Goal: Information Seeking & Learning: Learn about a topic

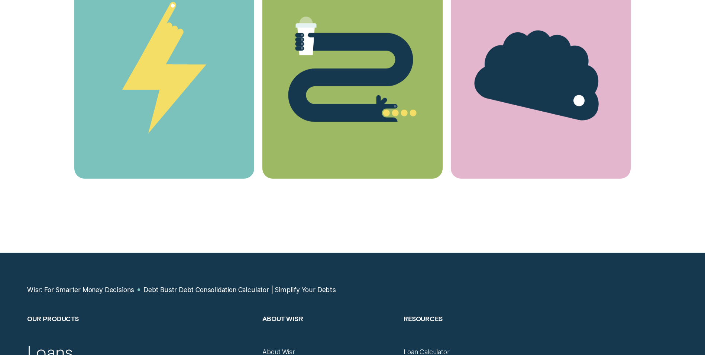
scroll to position [2495, 0]
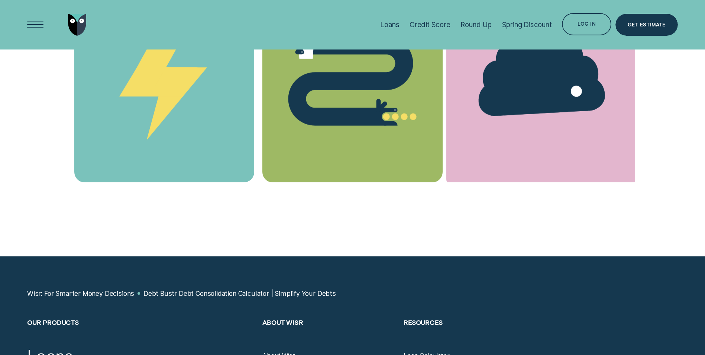
click at [596, 159] on div "Brain Faq" at bounding box center [541, 72] width 189 height 229
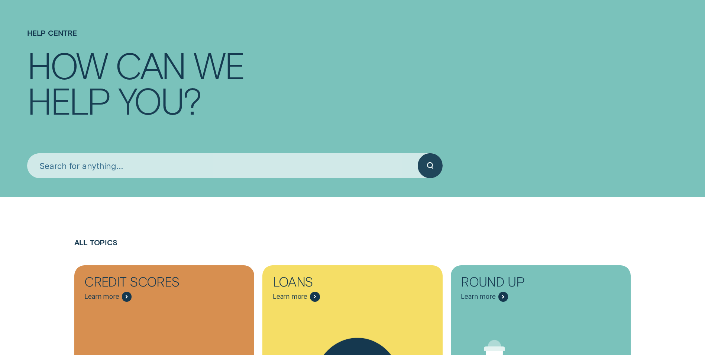
scroll to position [186, 0]
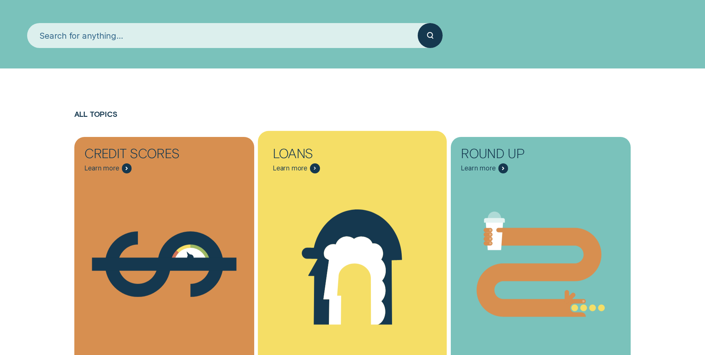
click at [318, 183] on div "Personalised Loans - One" at bounding box center [352, 264] width 189 height 190
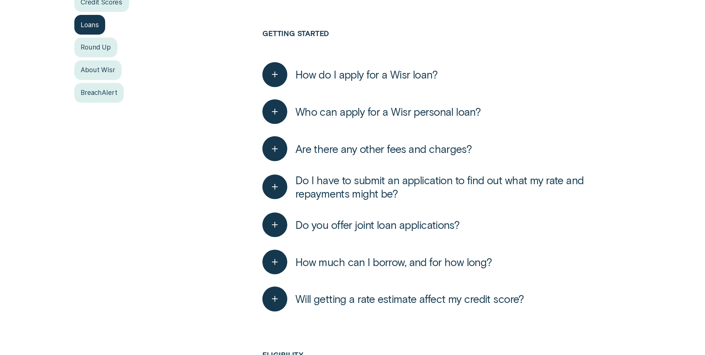
scroll to position [260, 0]
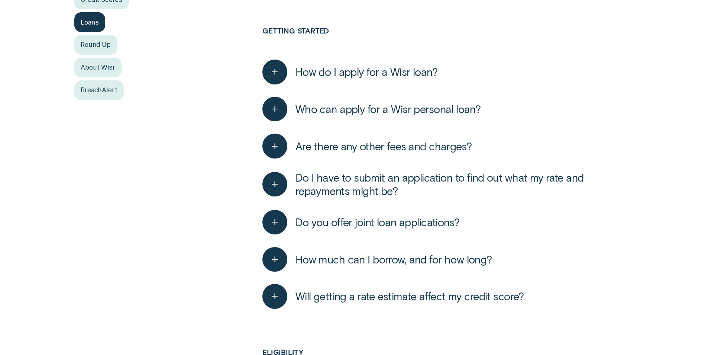
click at [371, 150] on span "Are there any other fees and charges?" at bounding box center [384, 145] width 177 height 13
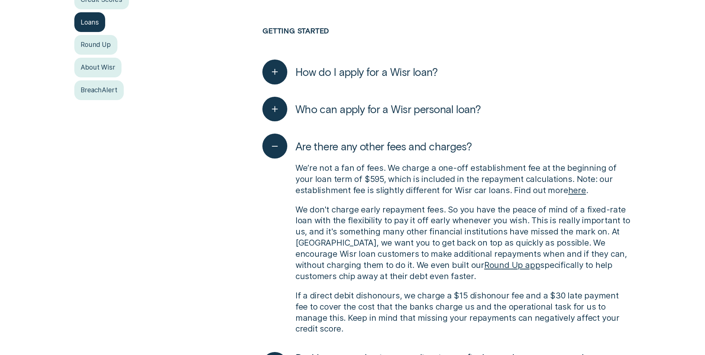
click at [392, 171] on p "We’re not a fan of fees. We charge a one-off establishment fee at the beginning…" at bounding box center [464, 179] width 336 height 33
click at [387, 173] on p "We’re not a fan of fees. We charge a one-off establishment fee at the beginning…" at bounding box center [464, 179] width 336 height 33
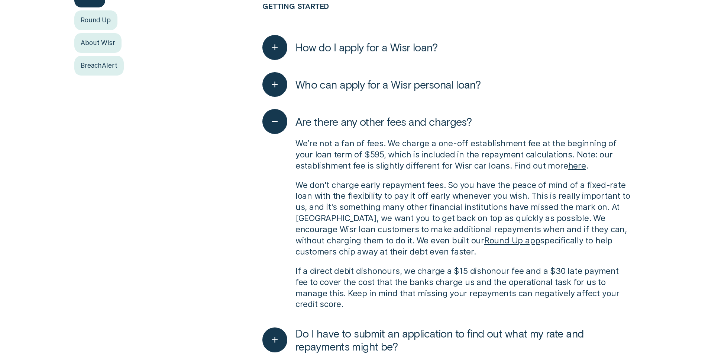
scroll to position [298, 0]
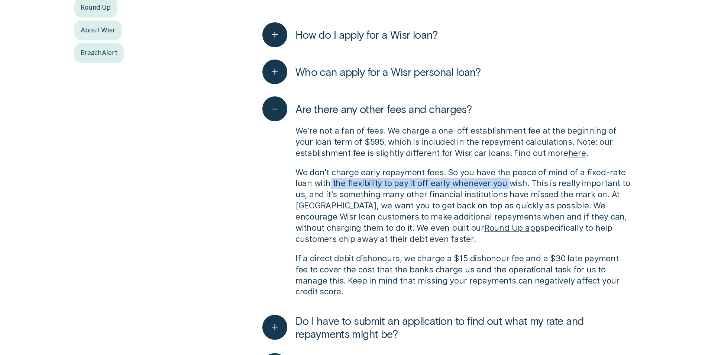
drag, startPoint x: 328, startPoint y: 185, endPoint x: 508, endPoint y: 188, distance: 179.6
click at [508, 188] on p "We don't charge early repayment fees. So you have the peace of mind of a fixed-…" at bounding box center [464, 206] width 336 height 78
click at [362, 192] on p "We don't charge early repayment fees. So you have the peace of mind of a fixed-…" at bounding box center [464, 206] width 336 height 78
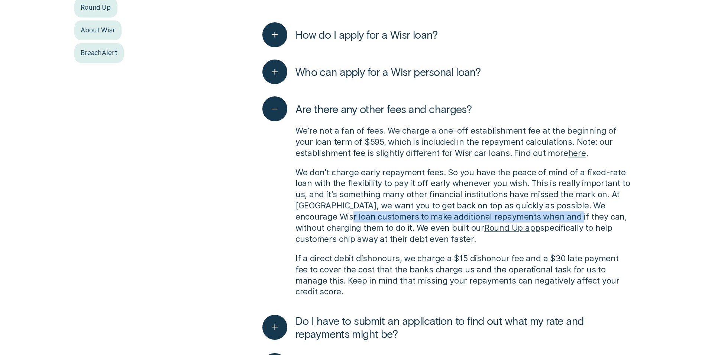
drag, startPoint x: 322, startPoint y: 217, endPoint x: 543, endPoint y: 223, distance: 220.6
click at [543, 223] on p "We don't charge early repayment fees. So you have the peace of mind of a fixed-…" at bounding box center [464, 206] width 336 height 78
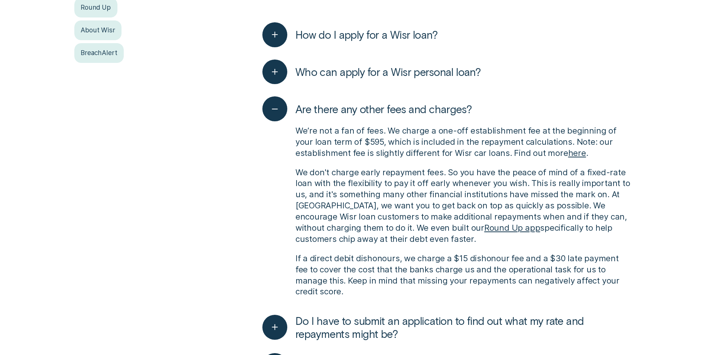
drag, startPoint x: 543, startPoint y: 223, endPoint x: 549, endPoint y: 235, distance: 13.5
click at [549, 235] on p "We don't charge early repayment fees. So you have the peace of mind of a fixed-…" at bounding box center [464, 206] width 336 height 78
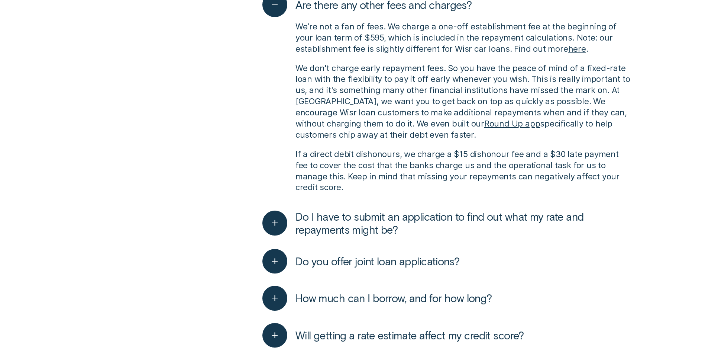
scroll to position [446, 0]
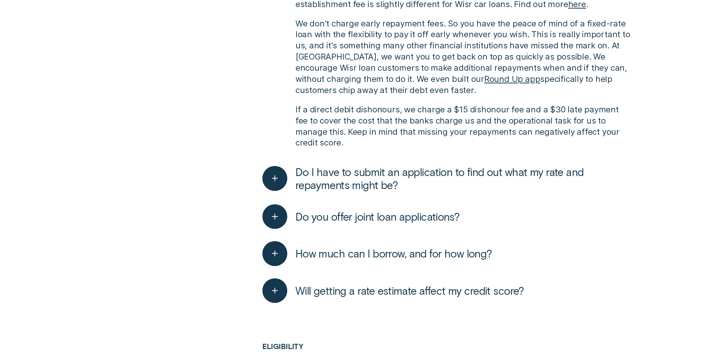
click at [388, 180] on span "Do I have to submit an application to find out what my rate and repayments migh…" at bounding box center [464, 178] width 336 height 27
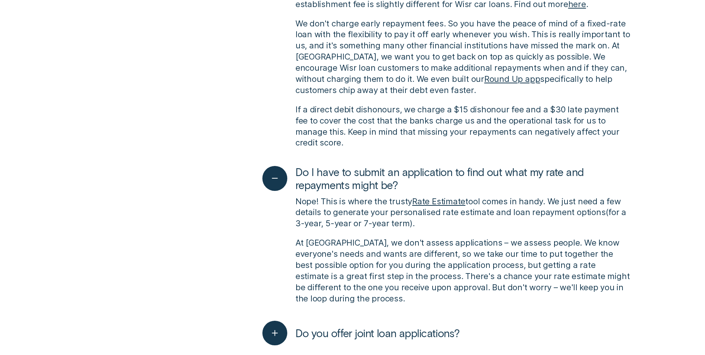
click at [390, 204] on p "Nope! This is where the trusty Rate Estimate tool comes in handy. We just need …" at bounding box center [464, 212] width 336 height 33
click at [451, 223] on div "Nope! This is where the trusty Rate Estimate tool comes in handy. We just need …" at bounding box center [447, 250] width 369 height 116
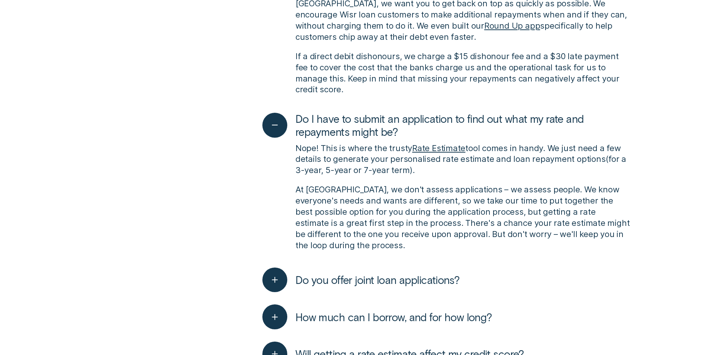
scroll to position [521, 0]
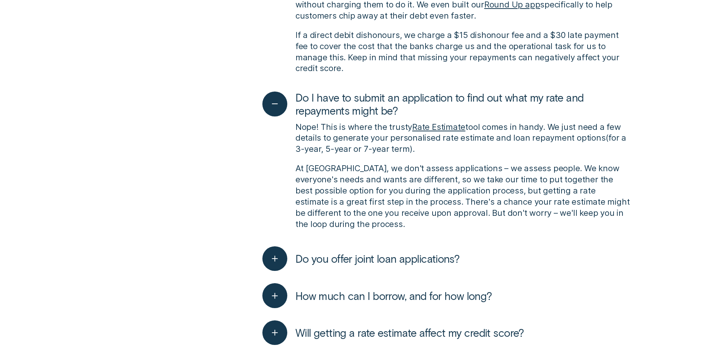
click at [445, 252] on span "Do you offer joint loan applications?" at bounding box center [378, 258] width 164 height 13
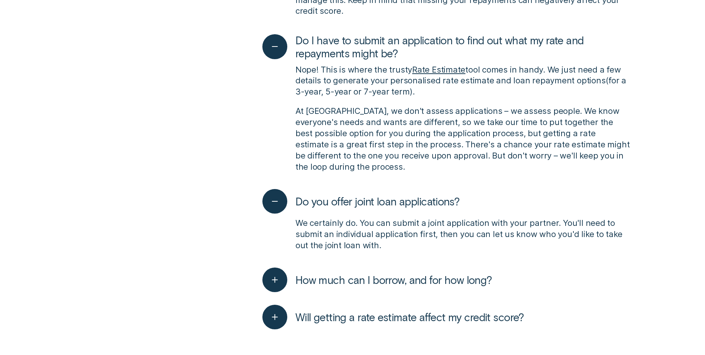
scroll to position [595, 0]
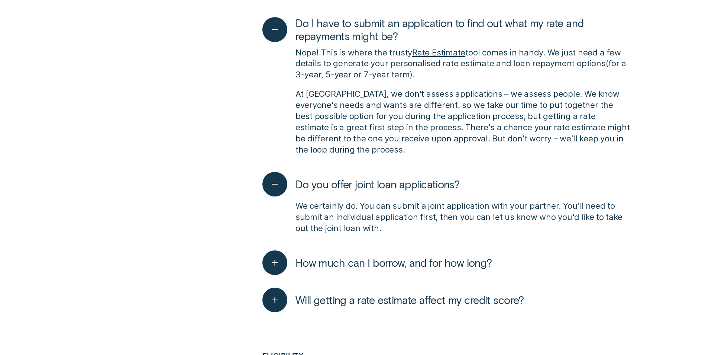
click at [397, 256] on span "How much can I borrow, and for how long?" at bounding box center [394, 262] width 197 height 13
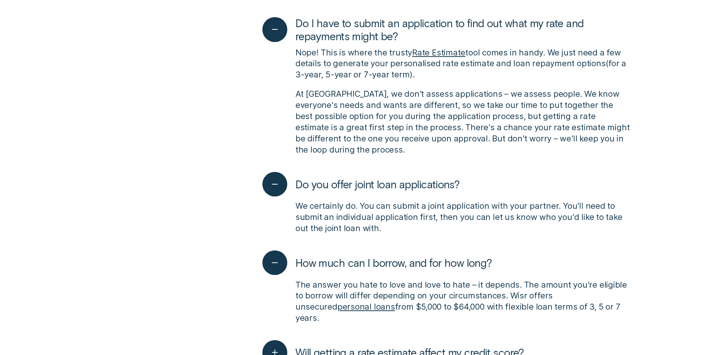
click at [413, 345] on span "Will getting a rate estimate affect my credit score?" at bounding box center [410, 351] width 229 height 13
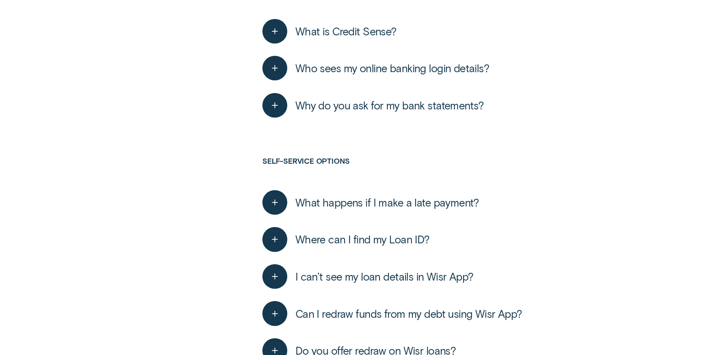
scroll to position [1822, 0]
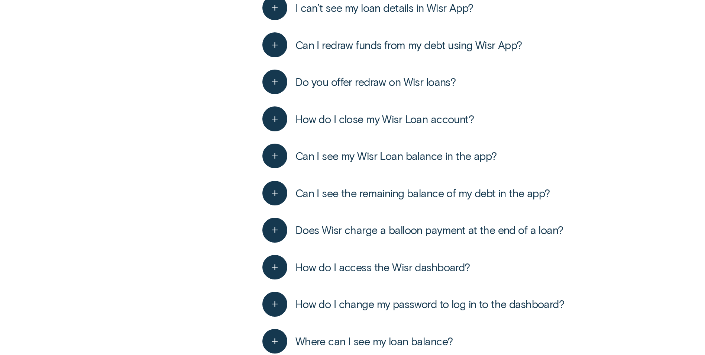
scroll to position [2120, 0]
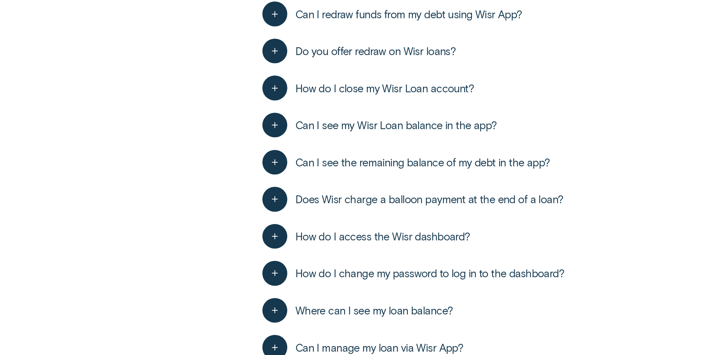
click at [366, 192] on span "Does Wisr charge a balloon payment at the end of a loan?" at bounding box center [430, 198] width 268 height 13
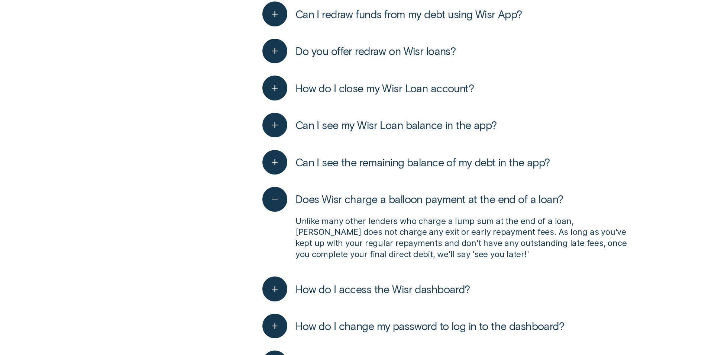
click at [365, 192] on span "Does Wisr charge a balloon payment at the end of a loan?" at bounding box center [430, 198] width 268 height 13
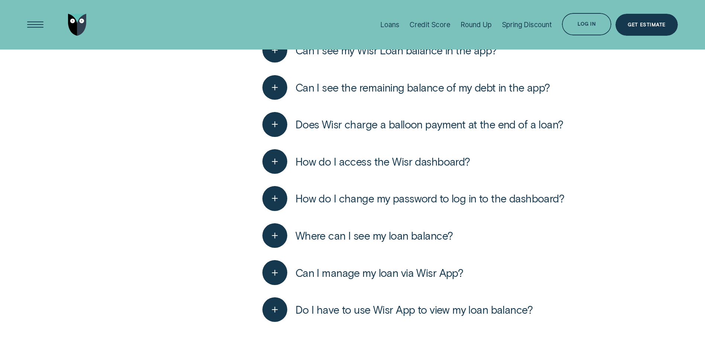
scroll to position [2194, 0]
click at [316, 118] on span "Does Wisr charge a balloon payment at the end of a loan?" at bounding box center [430, 124] width 268 height 13
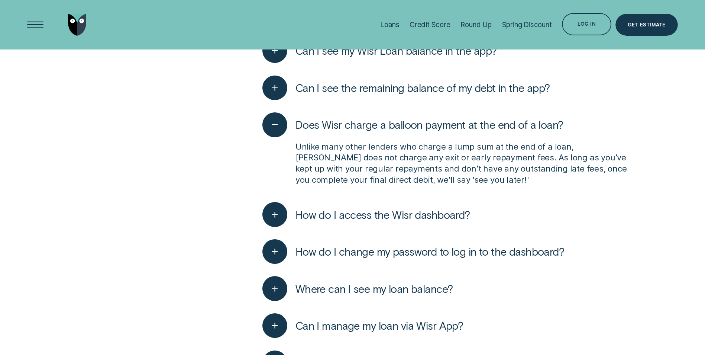
click at [332, 75] on button "Can I see the remaining balance of my debt in the app?" at bounding box center [406, 87] width 287 height 25
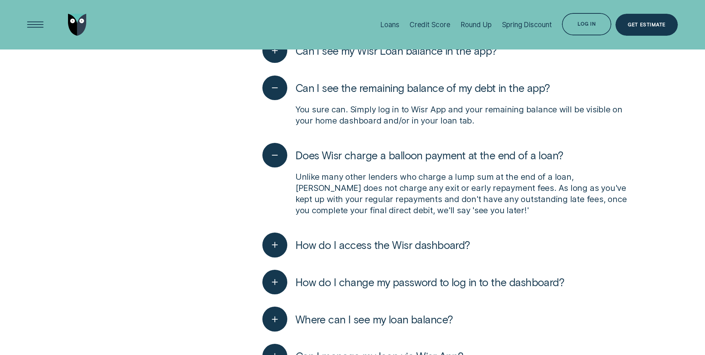
scroll to position [2157, 0]
